Goal: Task Accomplishment & Management: Use online tool/utility

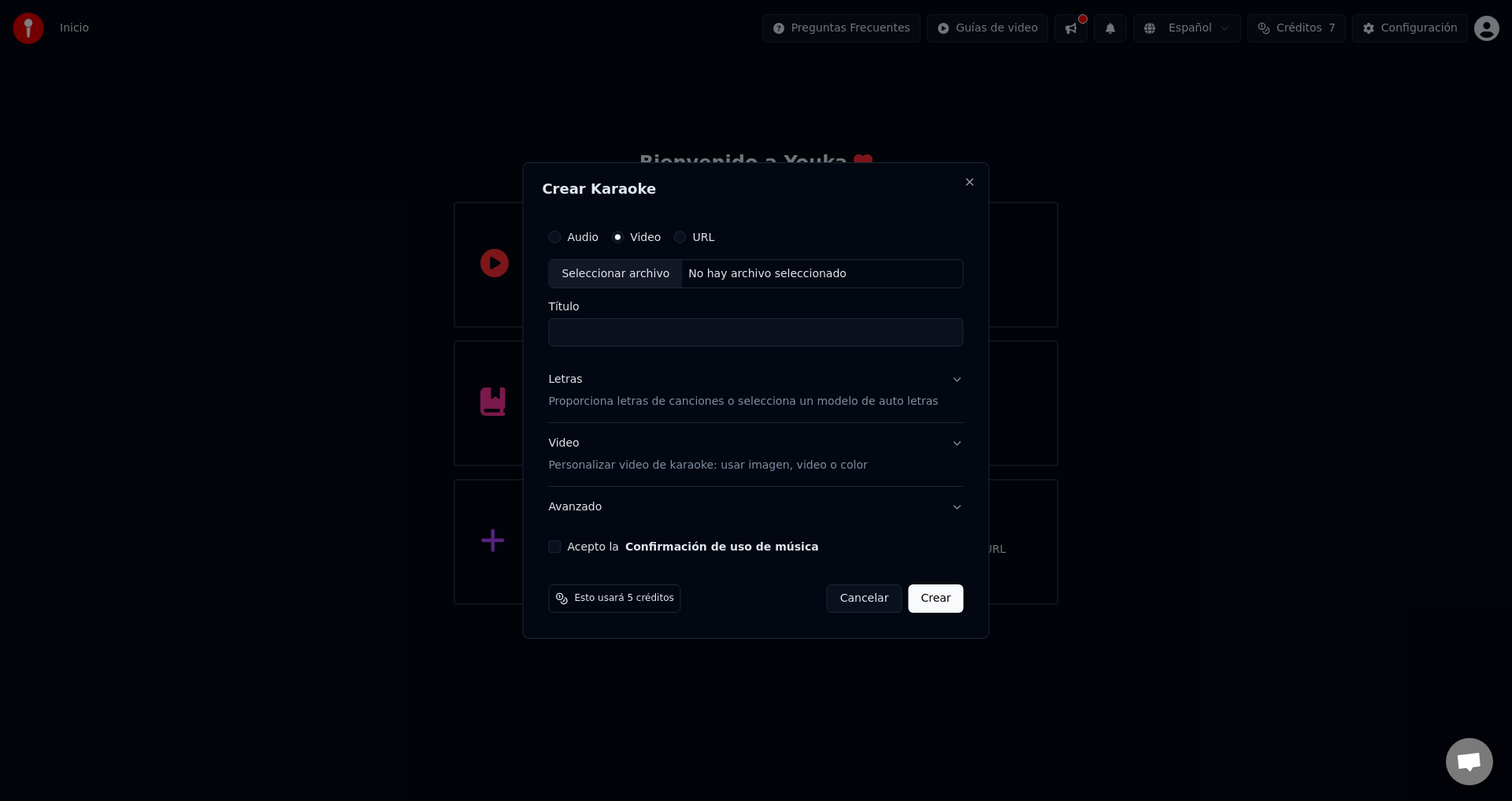
click at [959, 181] on div "Crear Karaoke Audio Video URL Seleccionar archivo No hay archivo seleccionado T…" at bounding box center [755, 400] width 467 height 477
click at [964, 186] on button "Close" at bounding box center [970, 181] width 13 height 13
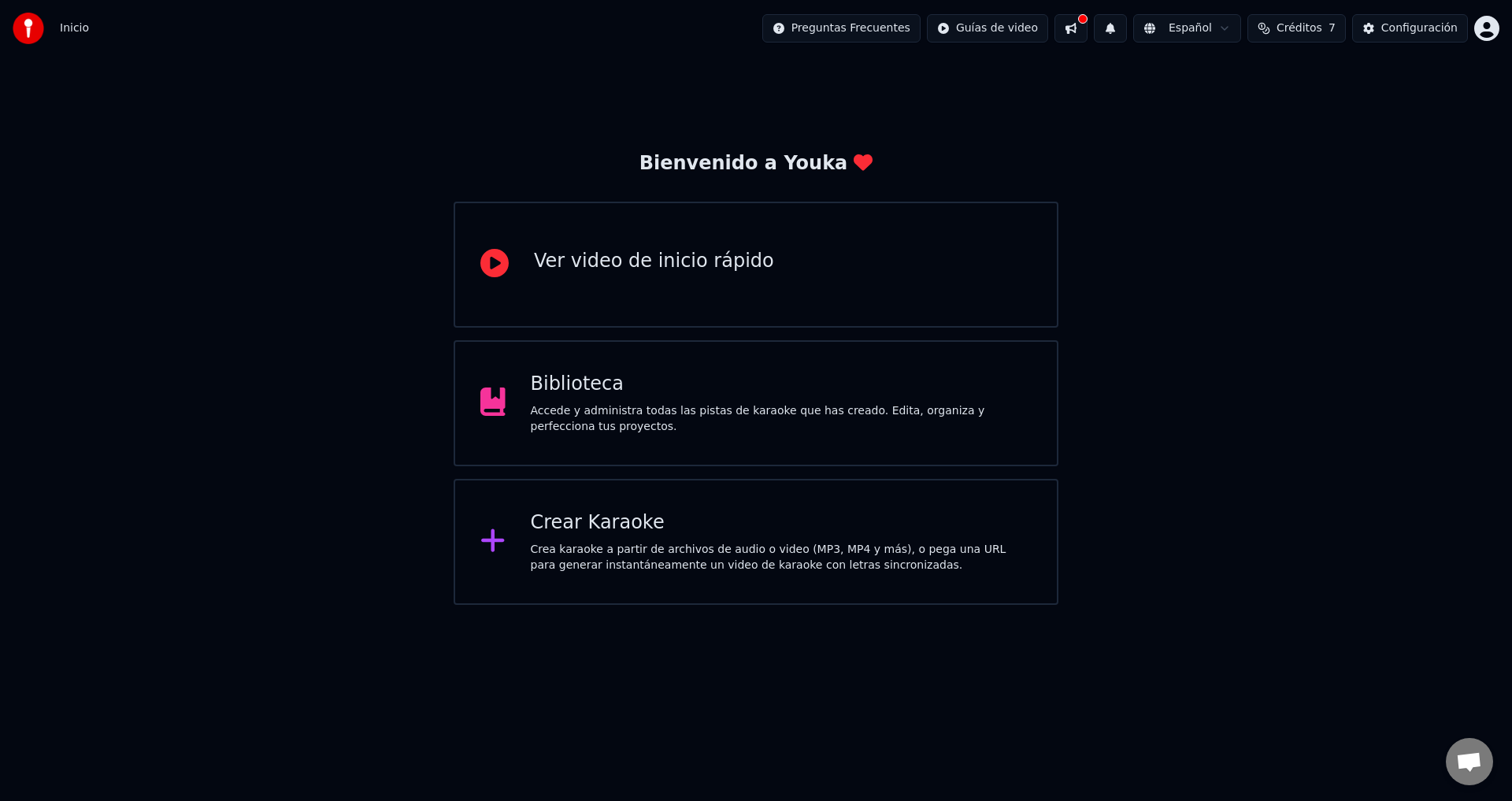
click at [707, 406] on div "Accede y administra todas las pistas de karaoke que has creado. Edita, organiza…" at bounding box center [781, 419] width 501 height 31
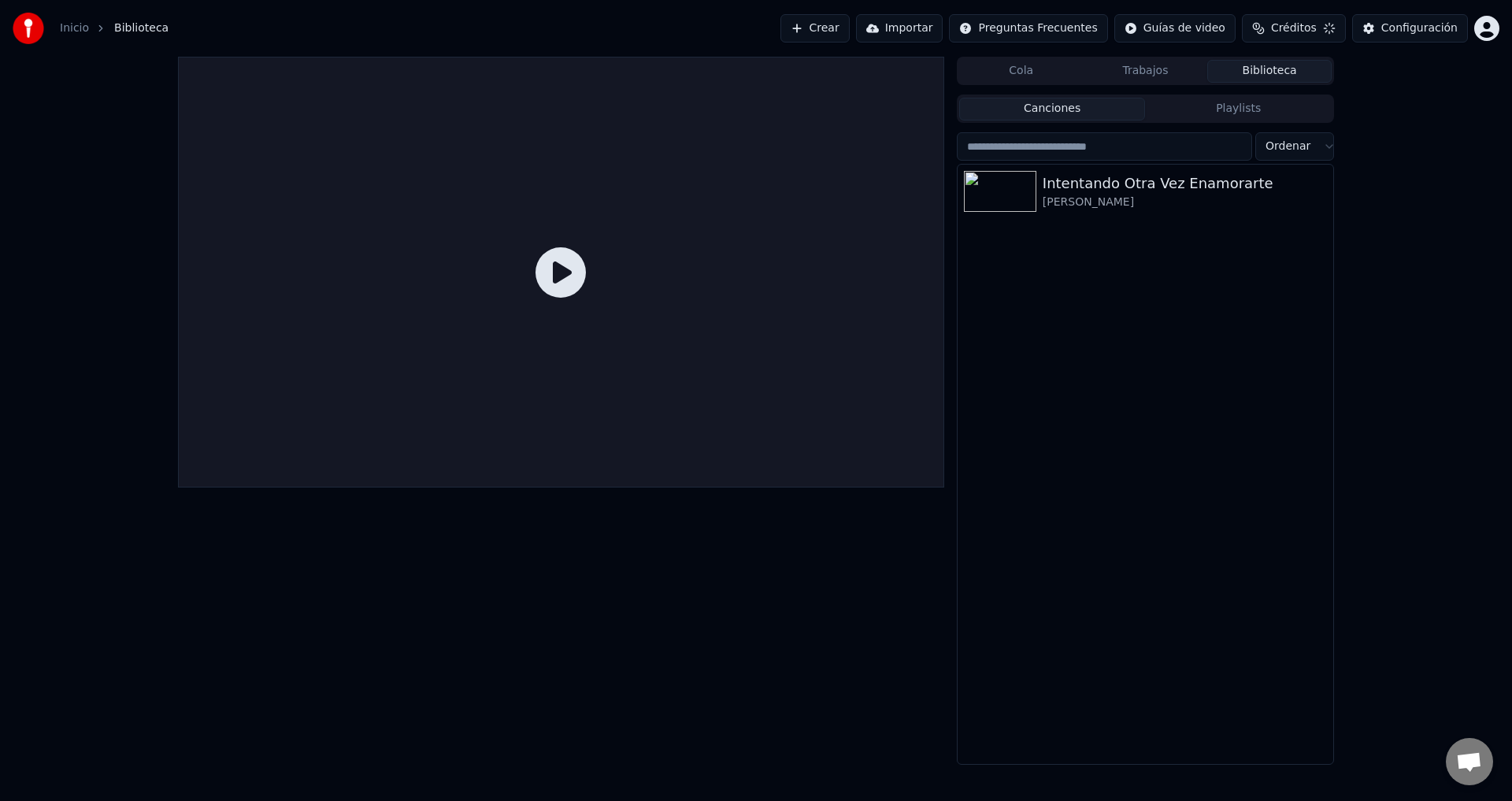
click at [63, 30] on link "Inicio" at bounding box center [74, 28] width 29 height 16
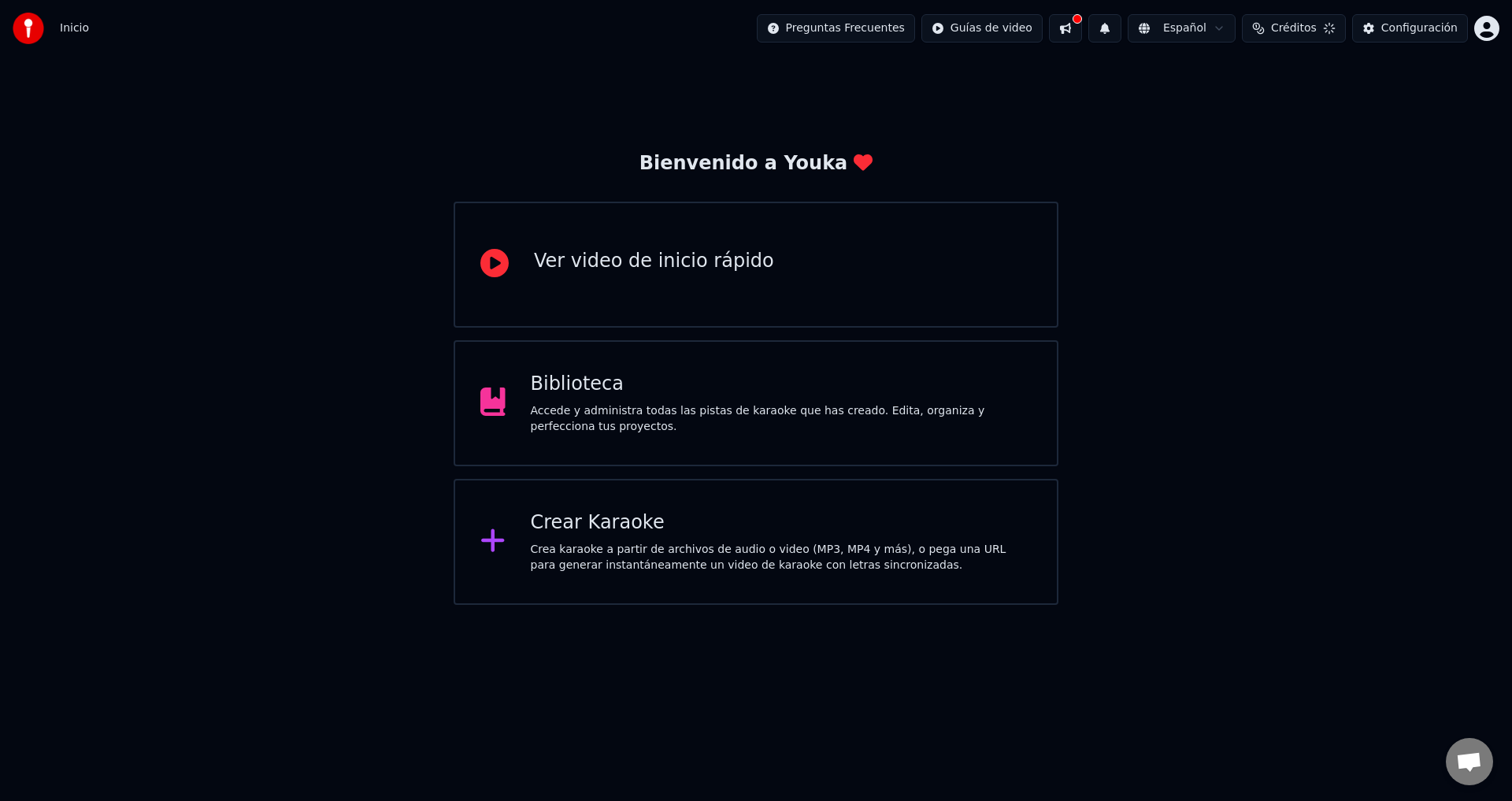
click at [577, 561] on div "Crea karaoke a partir de archivos de audio o video (MP3, MP4 y más), o pega una…" at bounding box center [781, 557] width 501 height 31
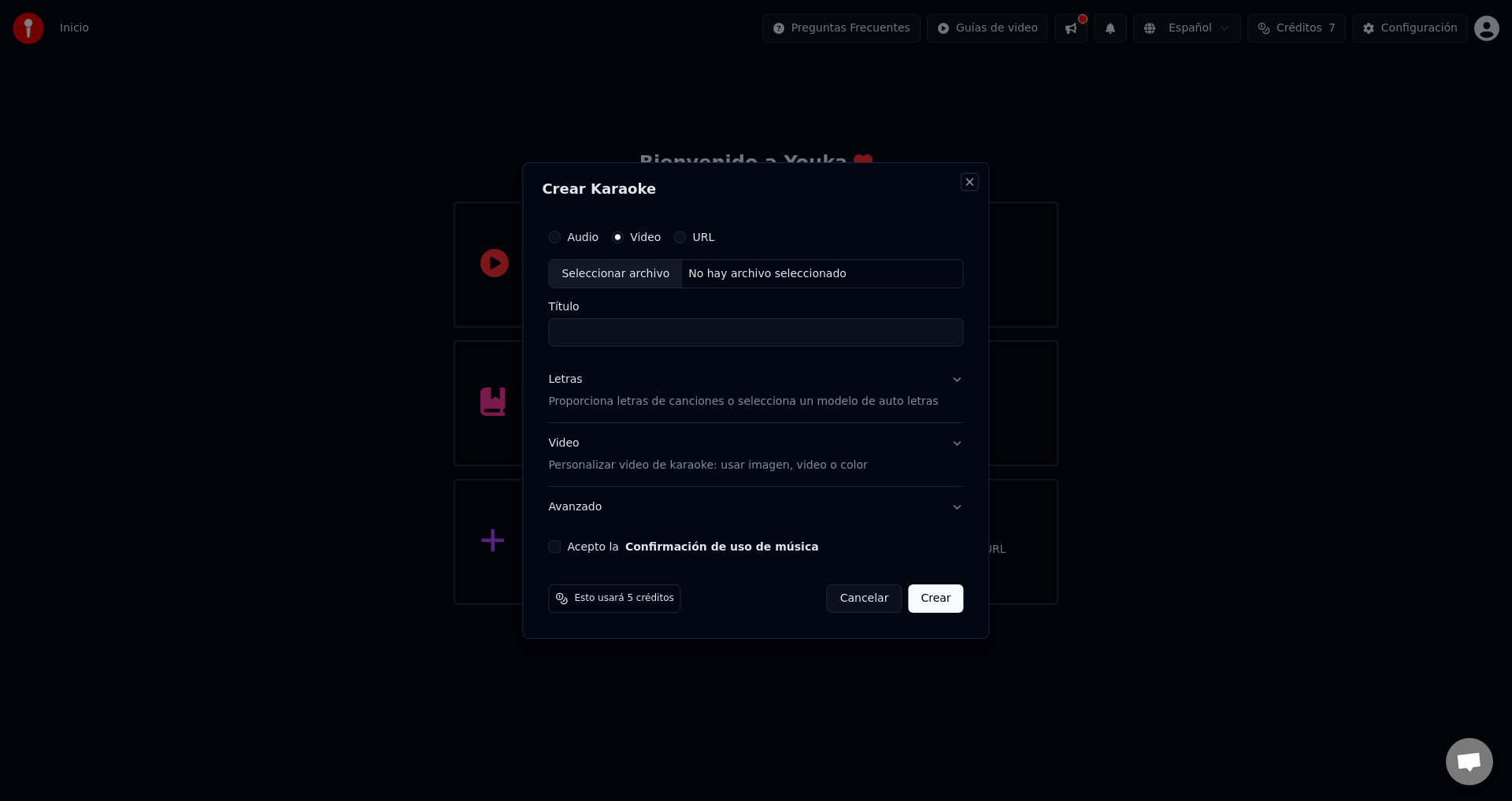
click at [964, 180] on button "Close" at bounding box center [970, 181] width 13 height 13
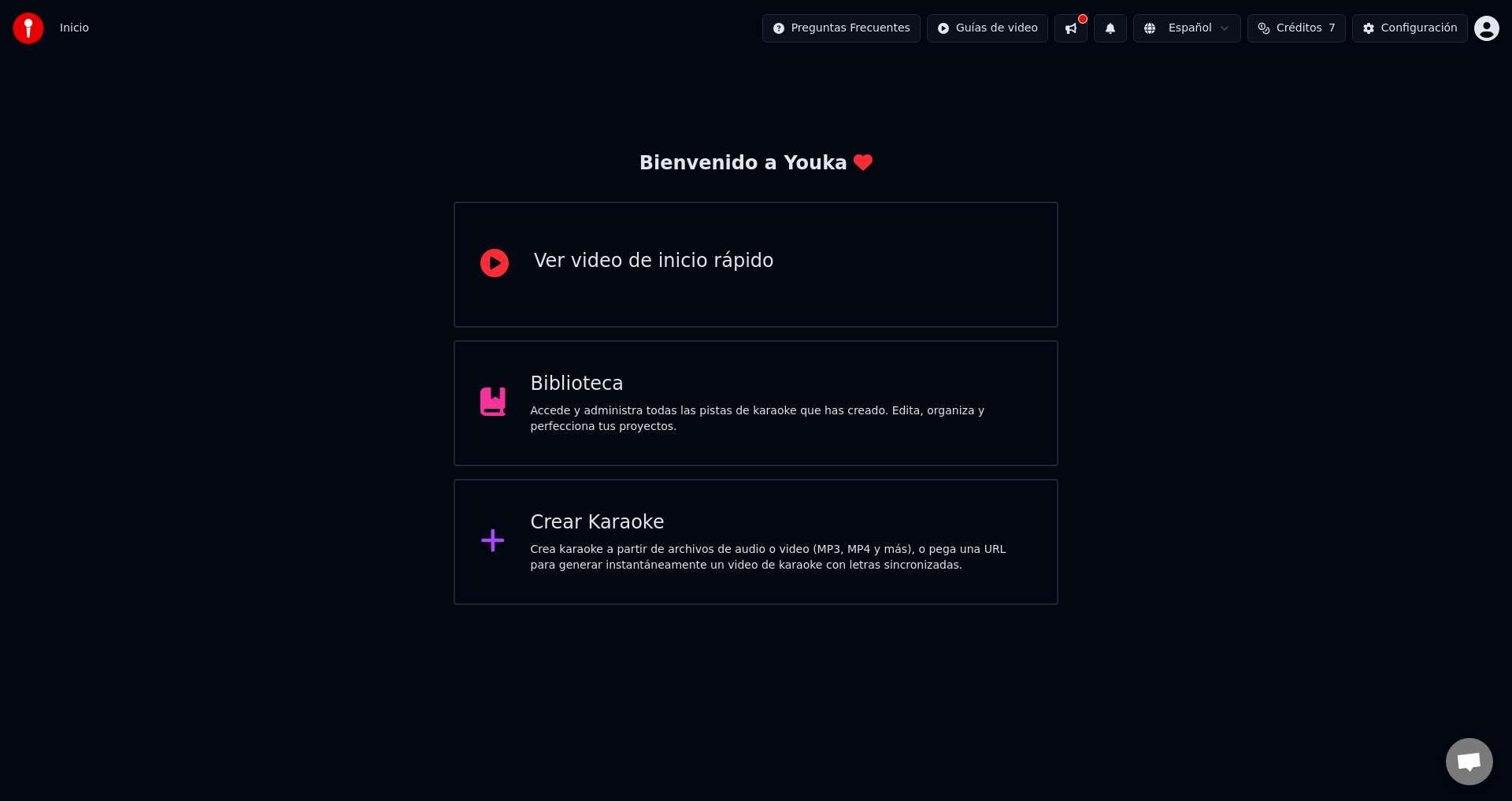
click at [627, 525] on div "Crear Karaoke" at bounding box center [781, 523] width 501 height 25
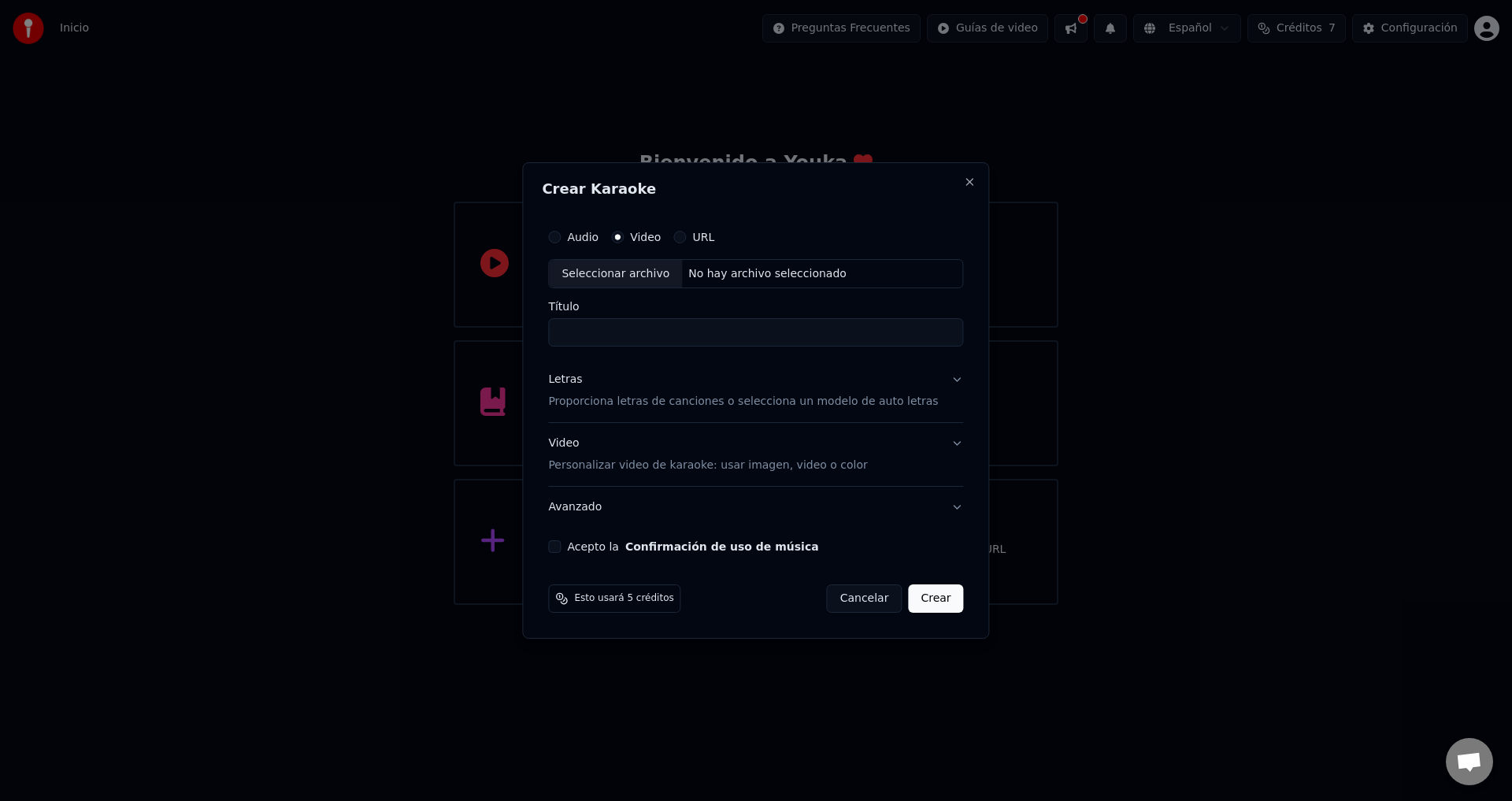
paste input "**********"
drag, startPoint x: 748, startPoint y: 329, endPoint x: 649, endPoint y: 339, distance: 99.5
click at [649, 339] on input "**********" at bounding box center [755, 333] width 415 height 28
click at [634, 275] on div "Seleccionar archivo" at bounding box center [616, 273] width 133 height 28
drag, startPoint x: 744, startPoint y: 333, endPoint x: 646, endPoint y: 337, distance: 98.1
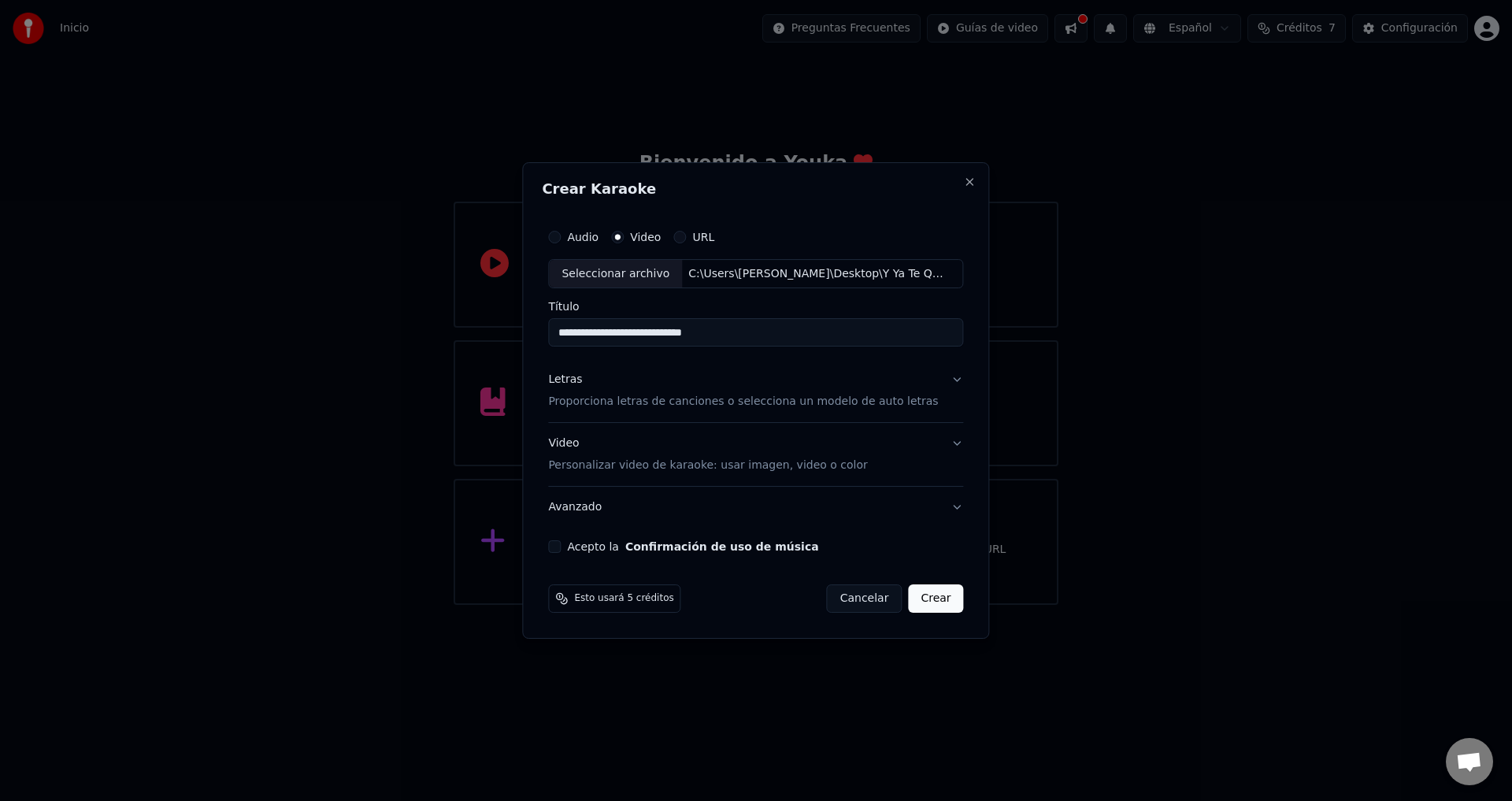
click at [646, 337] on input "**********" at bounding box center [755, 333] width 415 height 28
type input "**********"
click at [605, 388] on div "Letras Proporciona letras de canciones o selecciona un modelo de auto letras" at bounding box center [743, 391] width 390 height 38
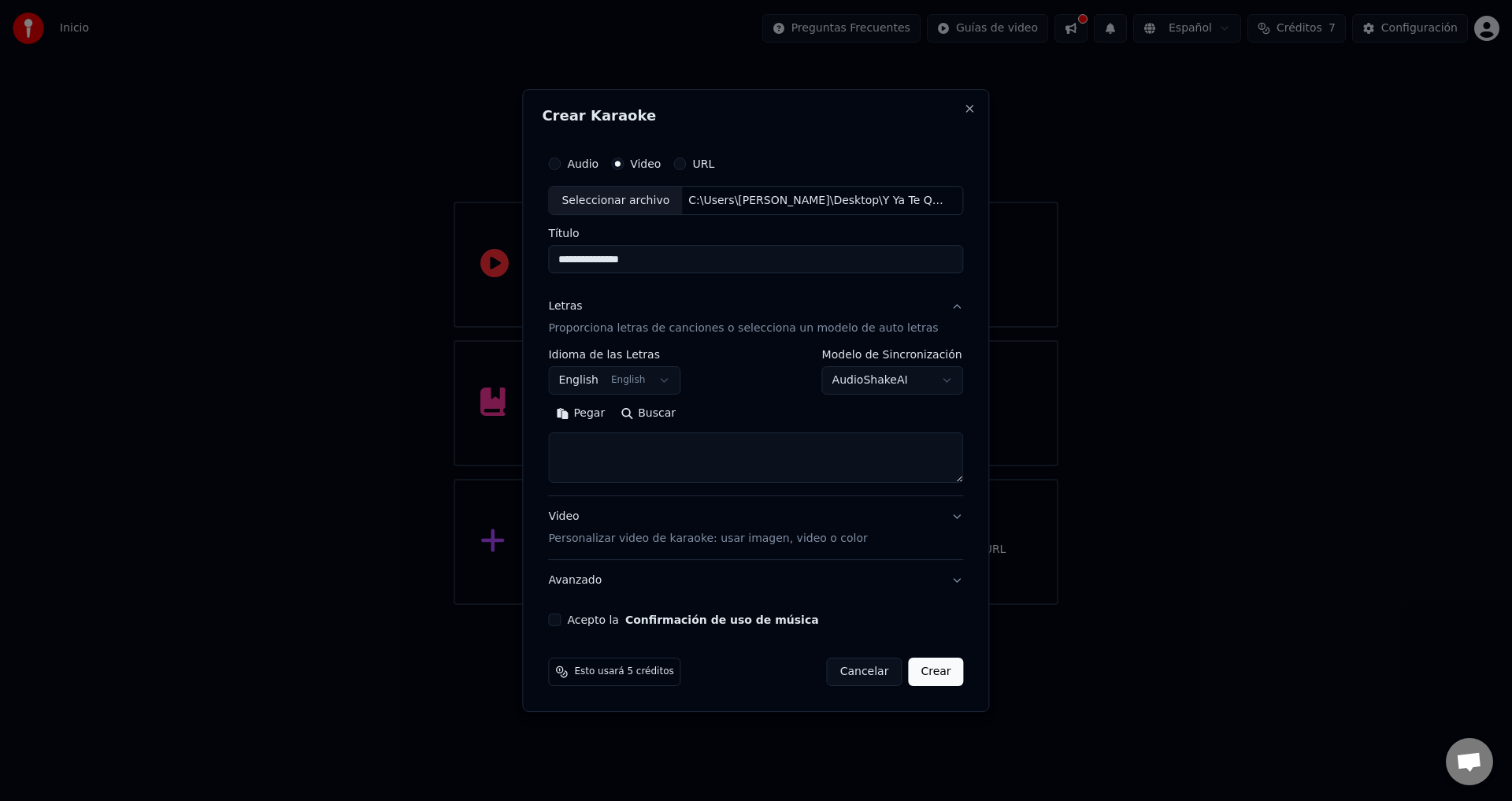
click at [639, 462] on textarea at bounding box center [755, 459] width 415 height 51
paste textarea "**********"
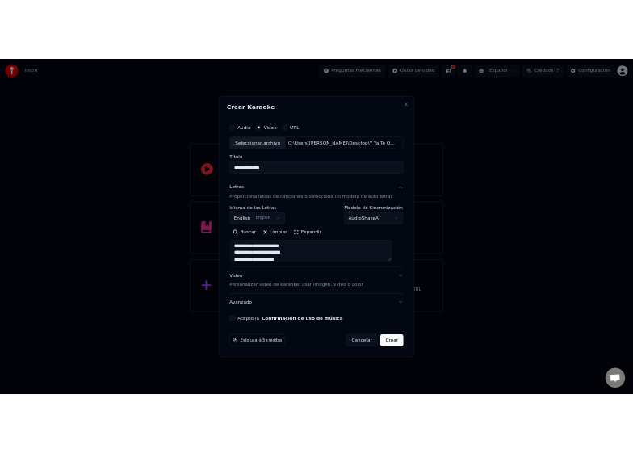
scroll to position [714, 0]
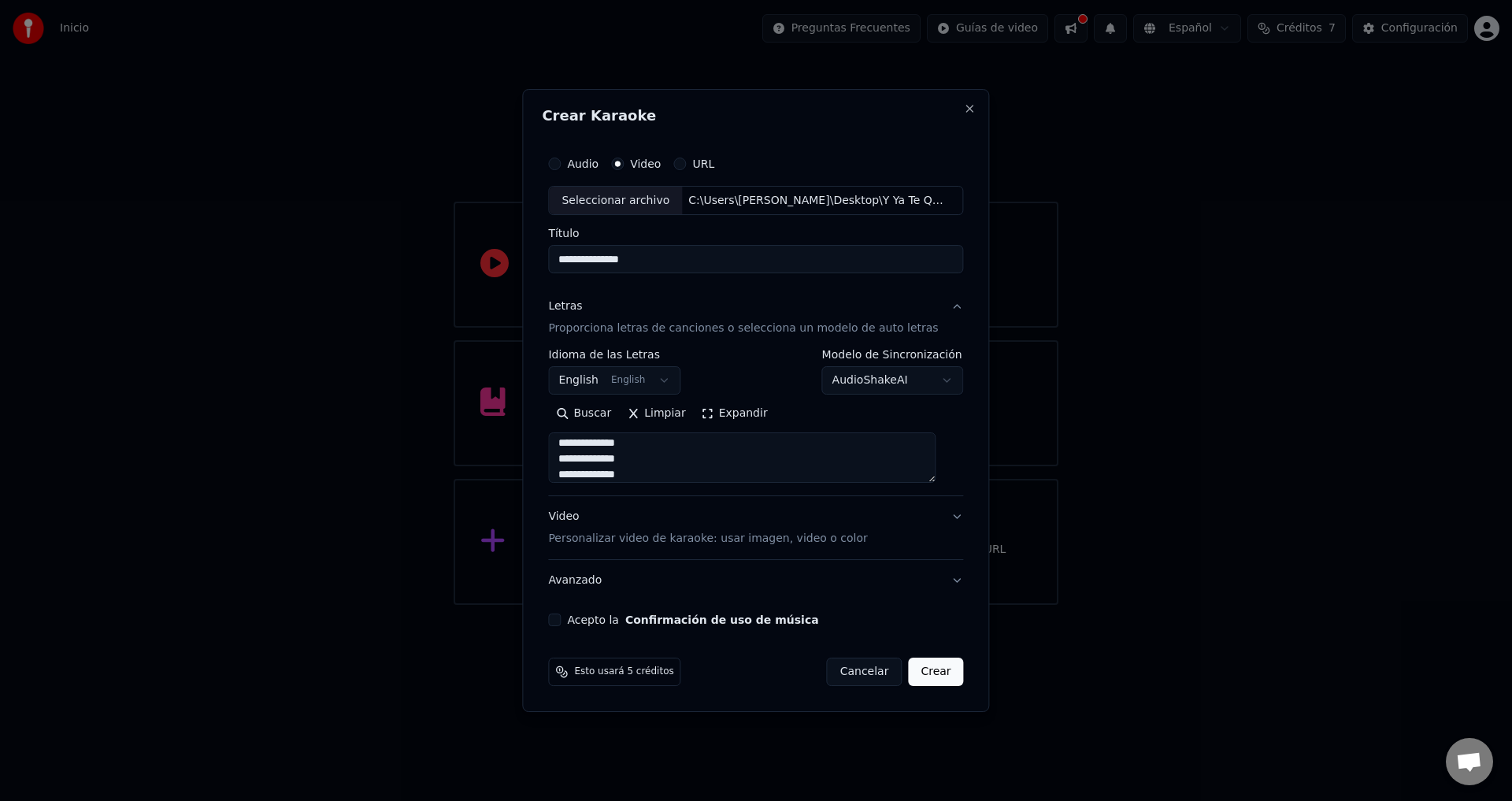
type textarea "**********"
click at [561, 623] on button "Acepto la Confirmación de uso de música" at bounding box center [554, 620] width 13 height 13
click at [566, 581] on button "Avanzado" at bounding box center [755, 581] width 415 height 41
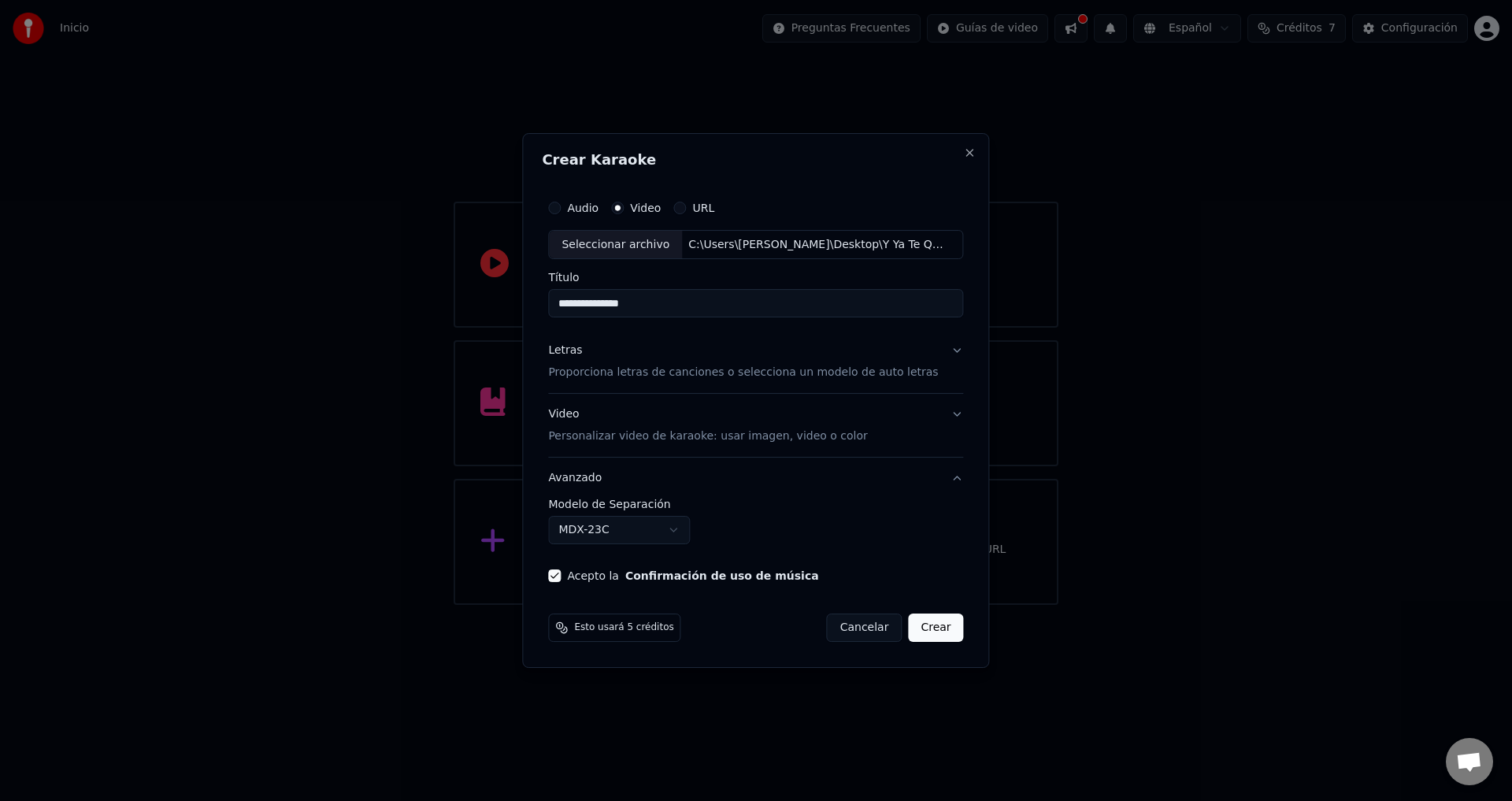
click at [660, 409] on div "Video Personalizar video de karaoke: usar imagen, video o color" at bounding box center [707, 425] width 319 height 38
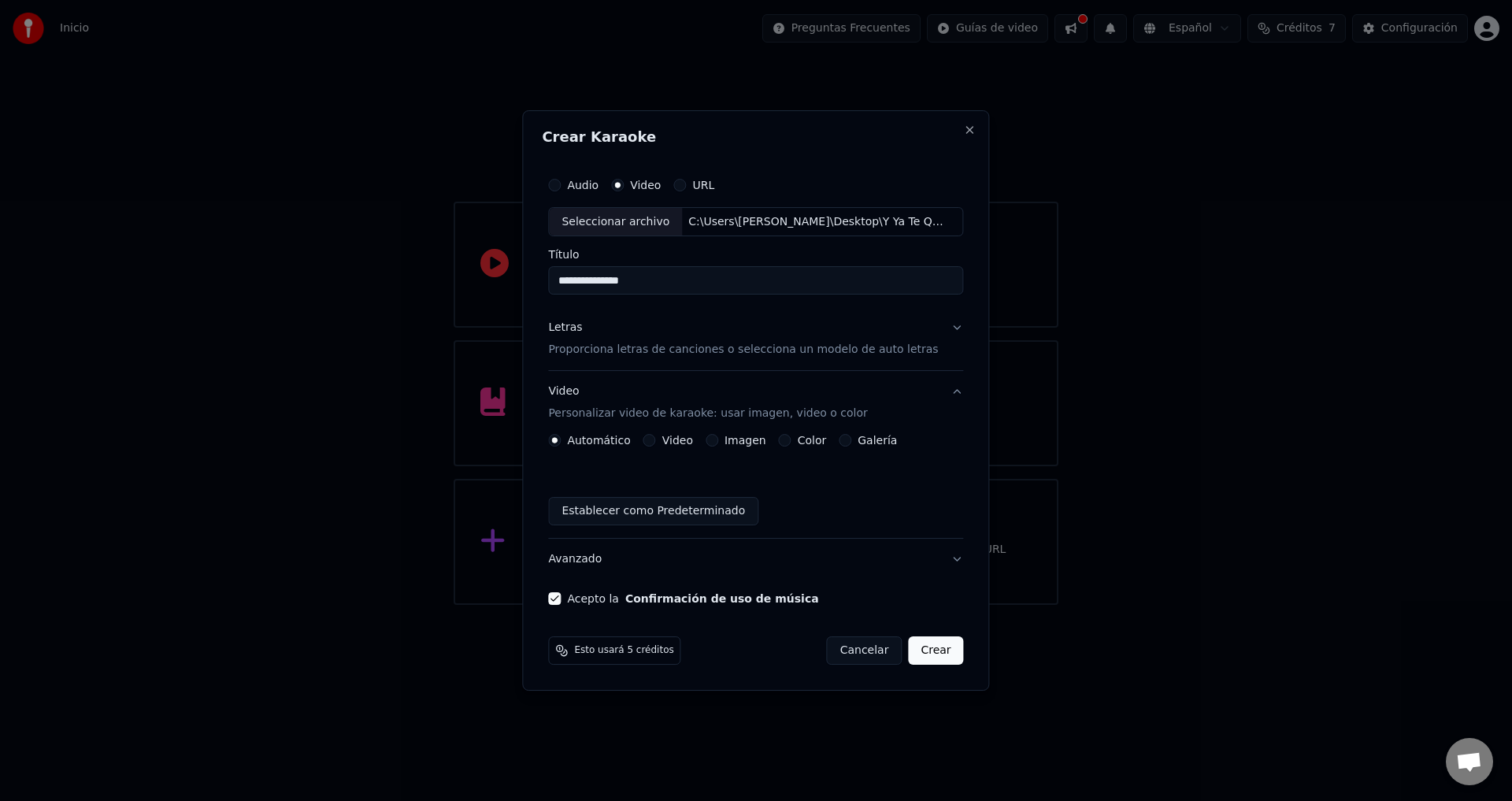
click at [718, 439] on button "Imagen" at bounding box center [711, 440] width 13 height 13
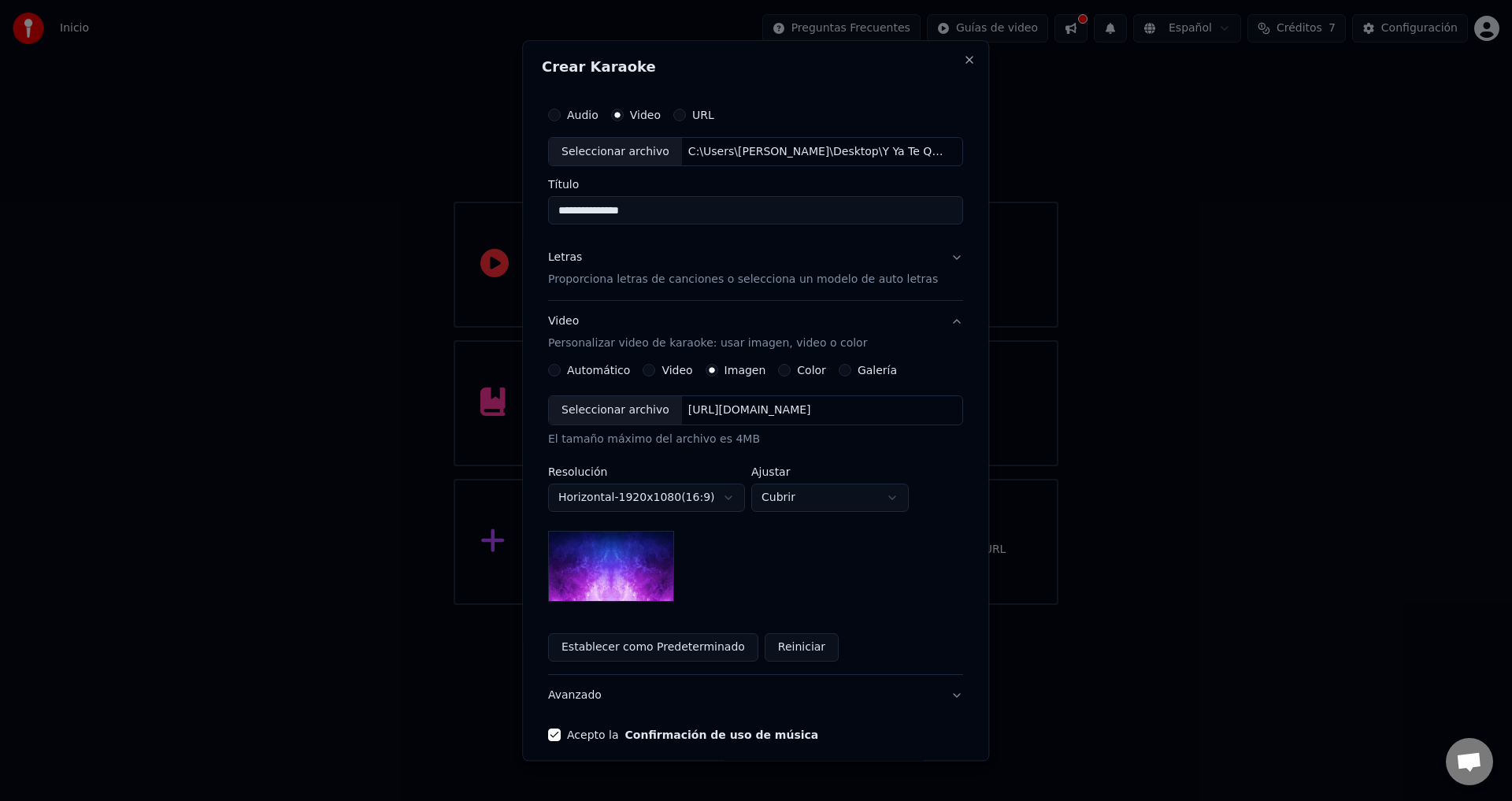
click at [670, 651] on button "Establecer como Predeterminado" at bounding box center [654, 648] width 211 height 28
click at [743, 586] on div "**********" at bounding box center [755, 500] width 415 height 207
click at [639, 575] on img at bounding box center [611, 567] width 126 height 71
click at [714, 589] on div "**********" at bounding box center [755, 500] width 415 height 207
click at [616, 560] on img at bounding box center [611, 567] width 126 height 71
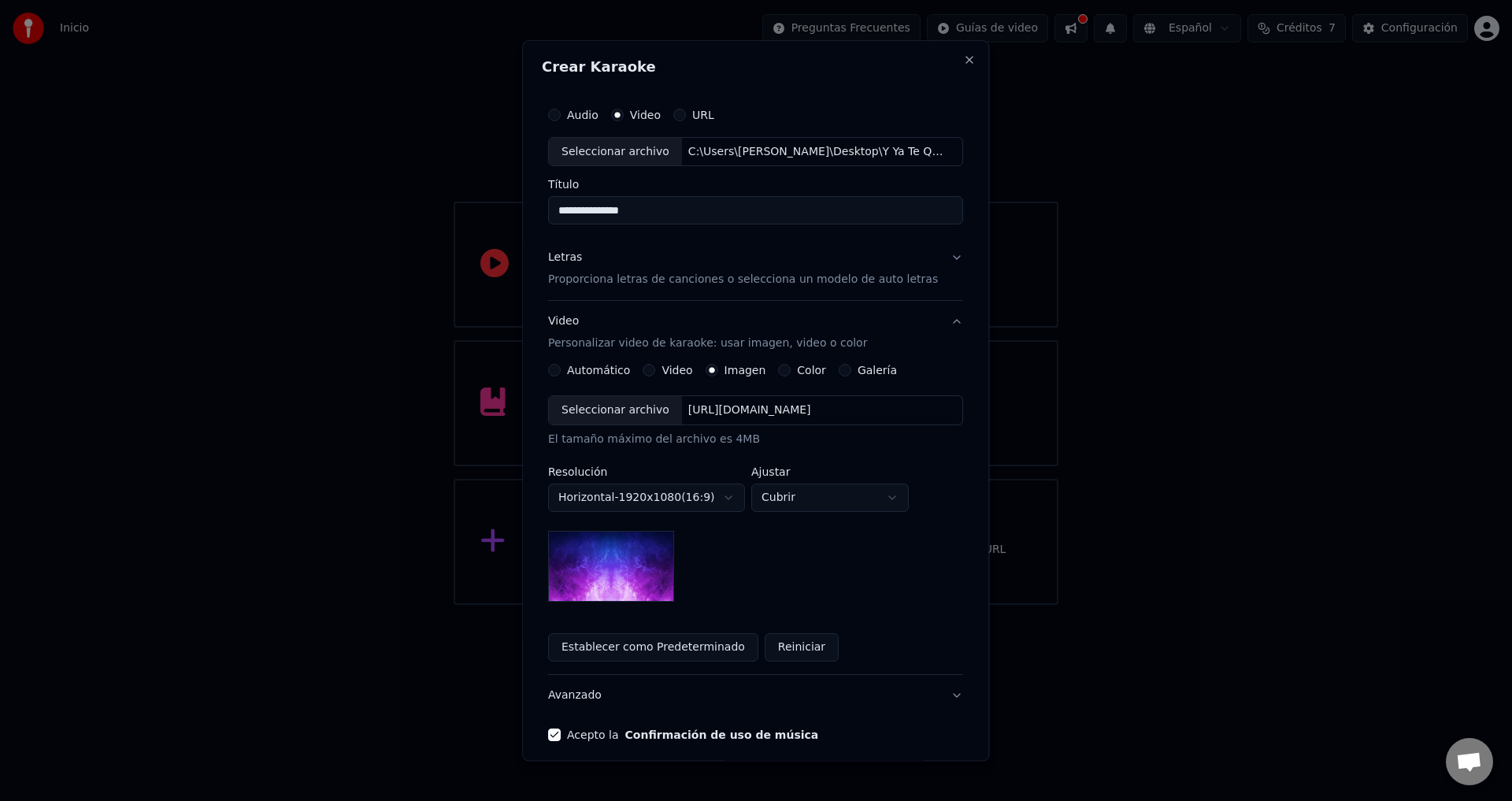
click at [616, 560] on img at bounding box center [611, 567] width 126 height 71
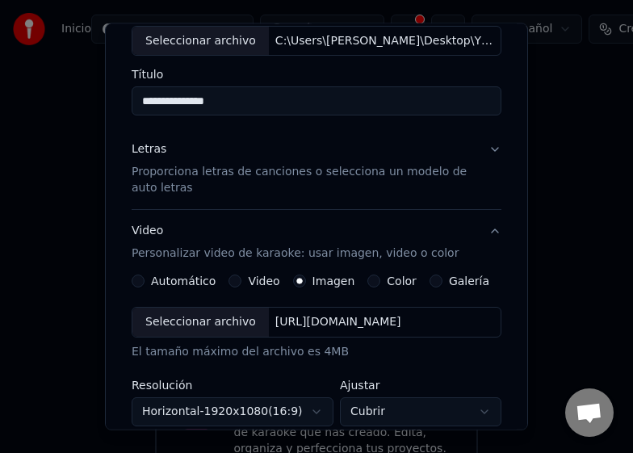
scroll to position [121, 0]
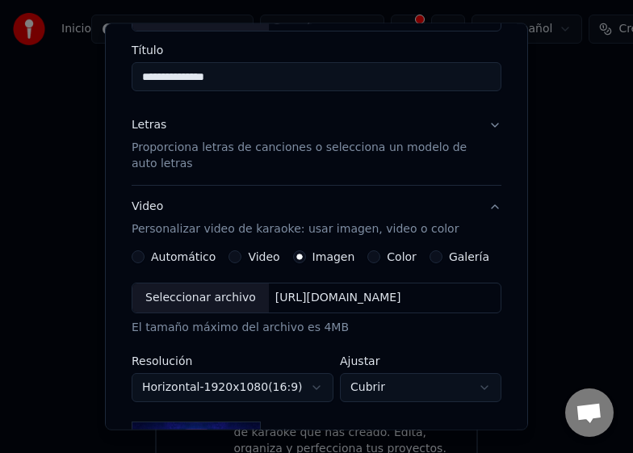
click at [177, 304] on div "Seleccionar archivo" at bounding box center [200, 297] width 136 height 29
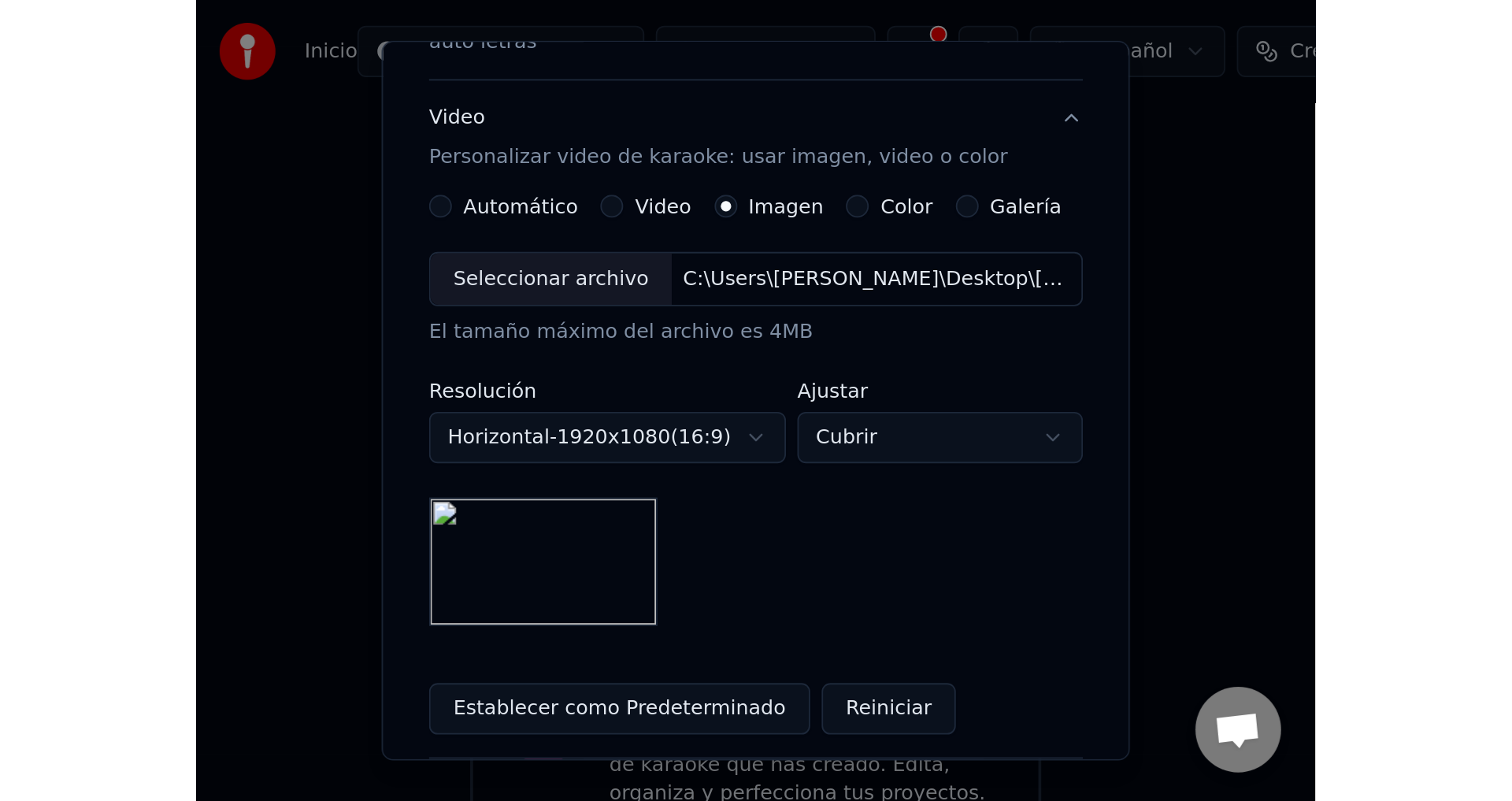
scroll to position [354, 0]
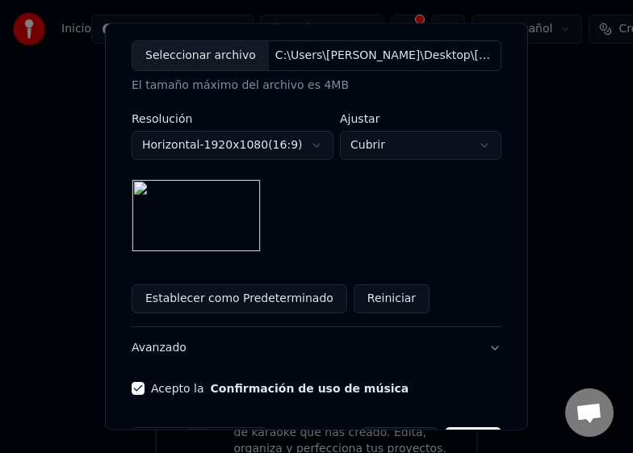
click at [178, 197] on img at bounding box center [196, 215] width 129 height 73
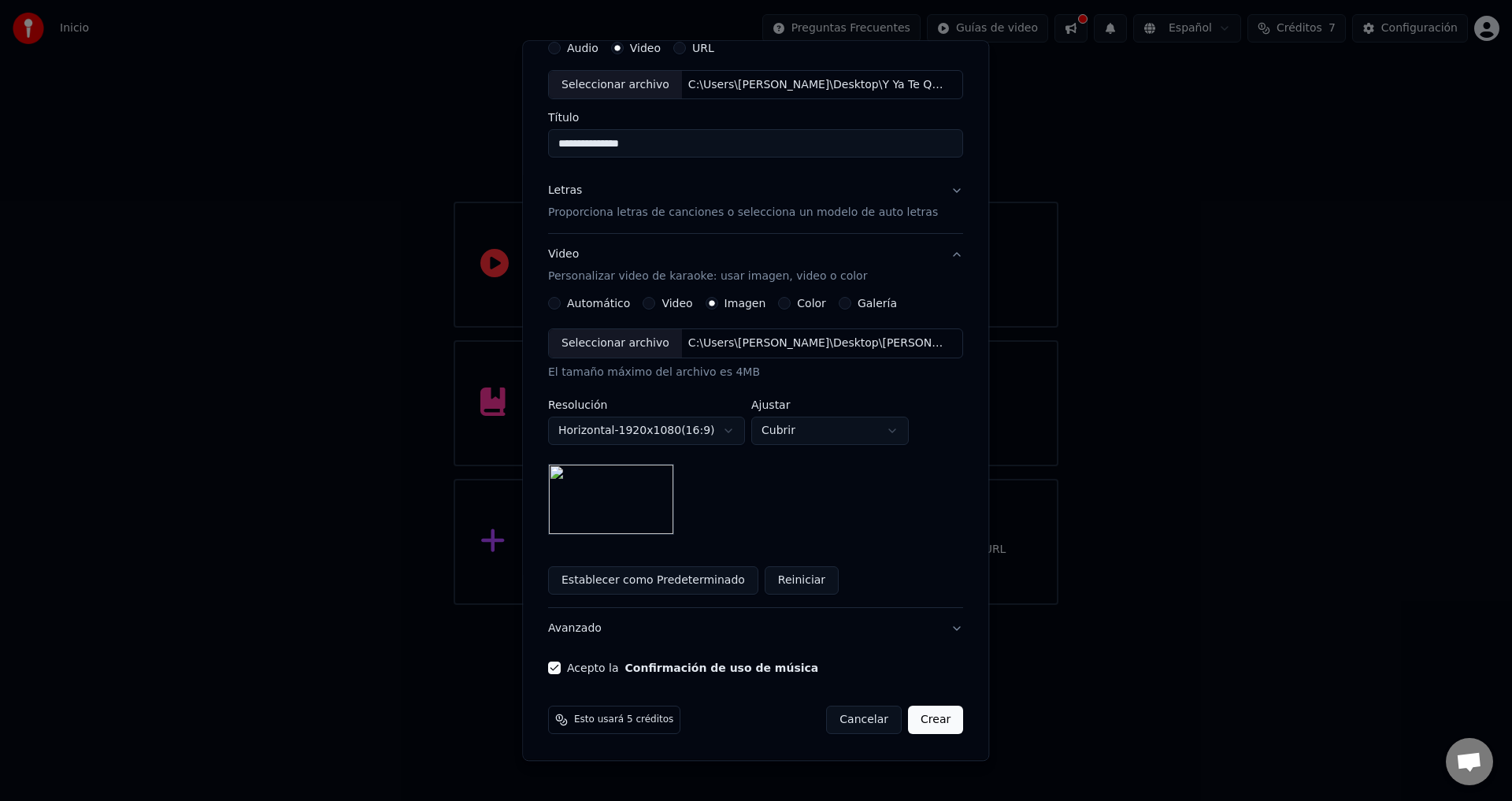
scroll to position [67, 0]
click at [919, 724] on button "Crear" at bounding box center [935, 720] width 56 height 28
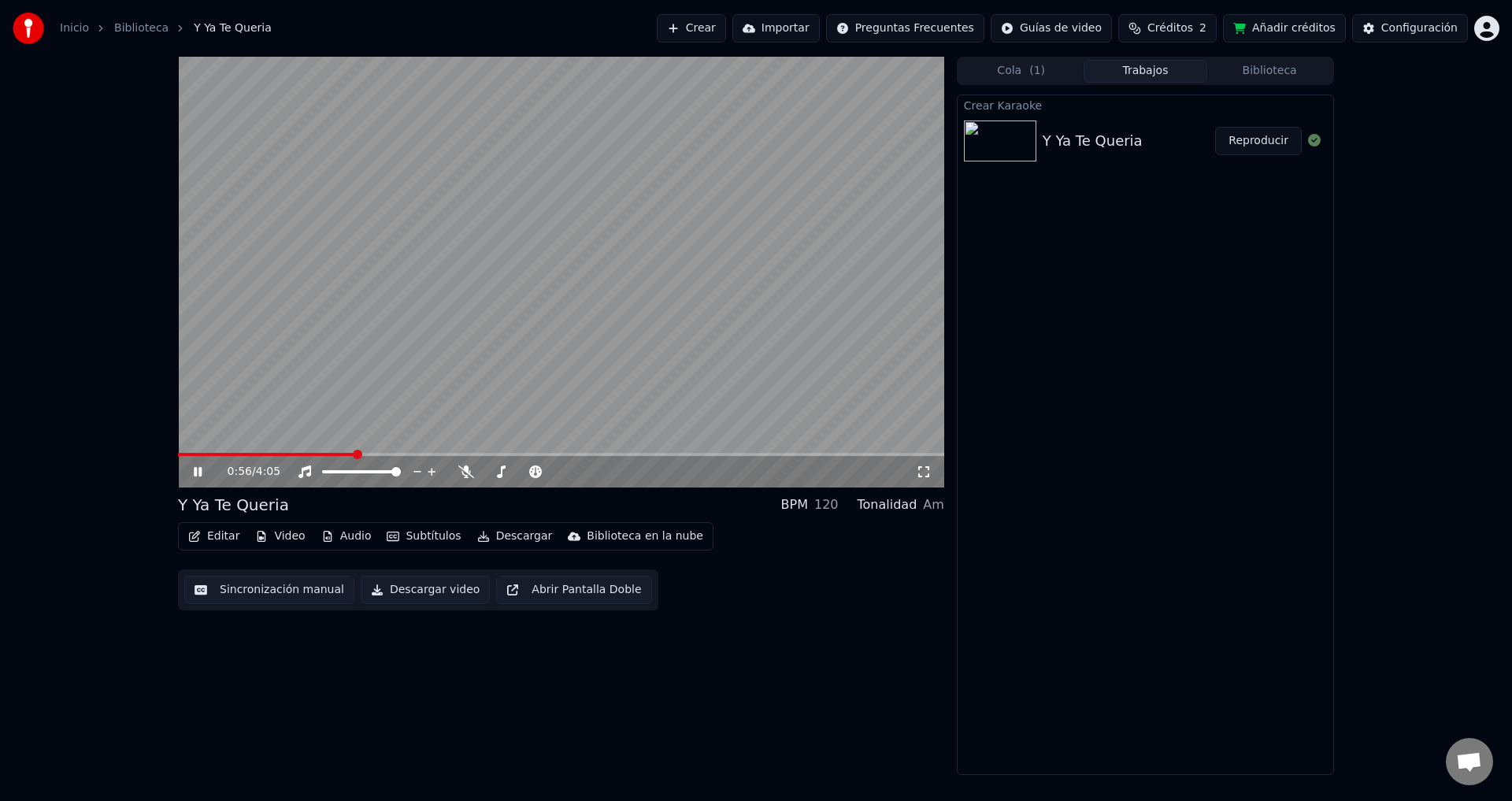
click at [403, 587] on button "Descargar video" at bounding box center [425, 589] width 129 height 28
click at [187, 472] on div "1:02 / 4:05" at bounding box center [561, 472] width 754 height 16
click at [190, 471] on icon at bounding box center [209, 471] width 37 height 13
click at [261, 454] on span at bounding box center [276, 454] width 198 height 3
click at [198, 469] on icon at bounding box center [198, 471] width 10 height 11
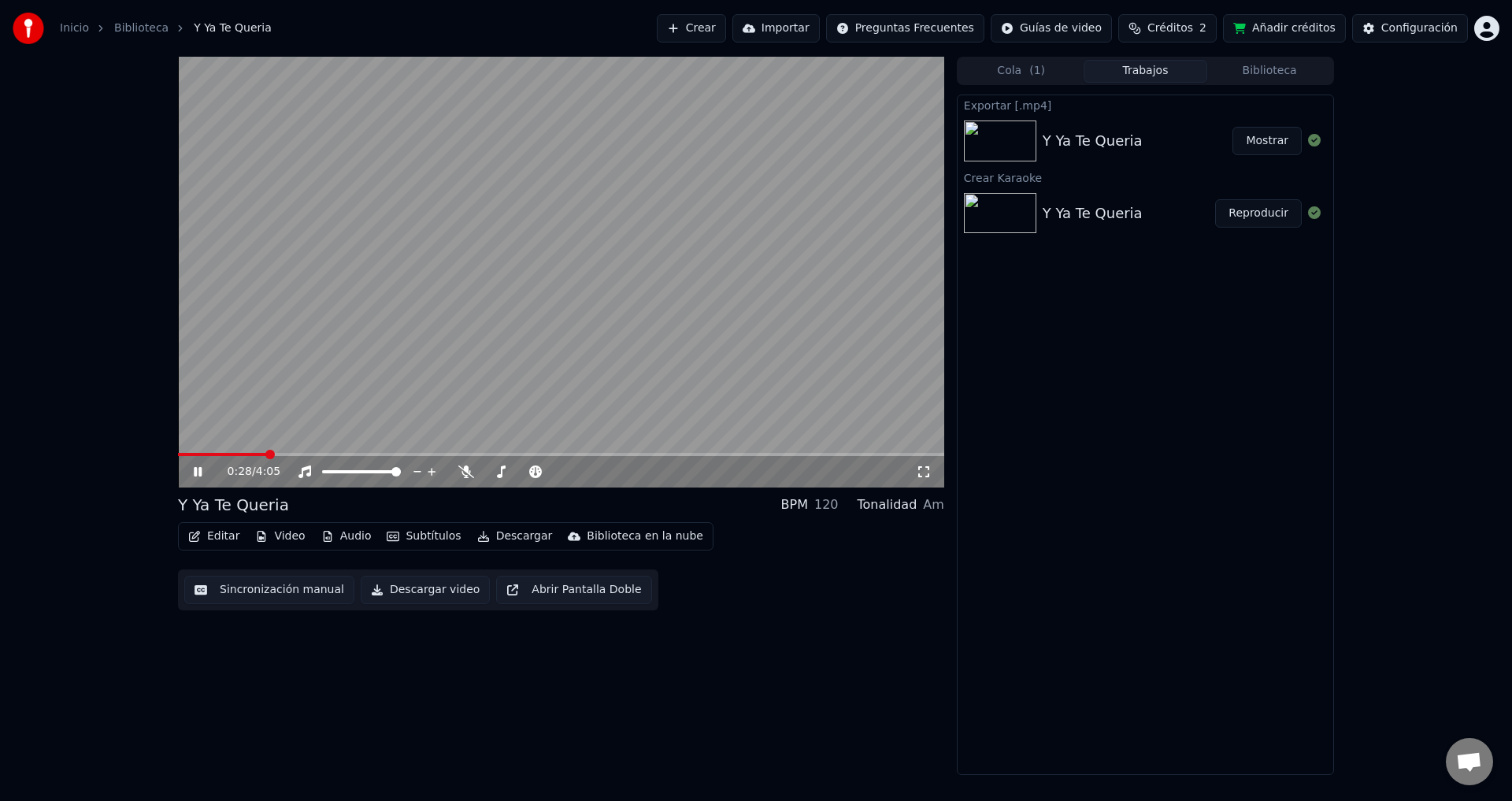
click at [417, 389] on video at bounding box center [561, 272] width 767 height 431
click at [202, 473] on icon at bounding box center [209, 471] width 37 height 13
click at [1277, 143] on button "Mostrar" at bounding box center [1266, 140] width 69 height 28
click at [613, 308] on video at bounding box center [561, 272] width 767 height 431
